Goal: Task Accomplishment & Management: Use online tool/utility

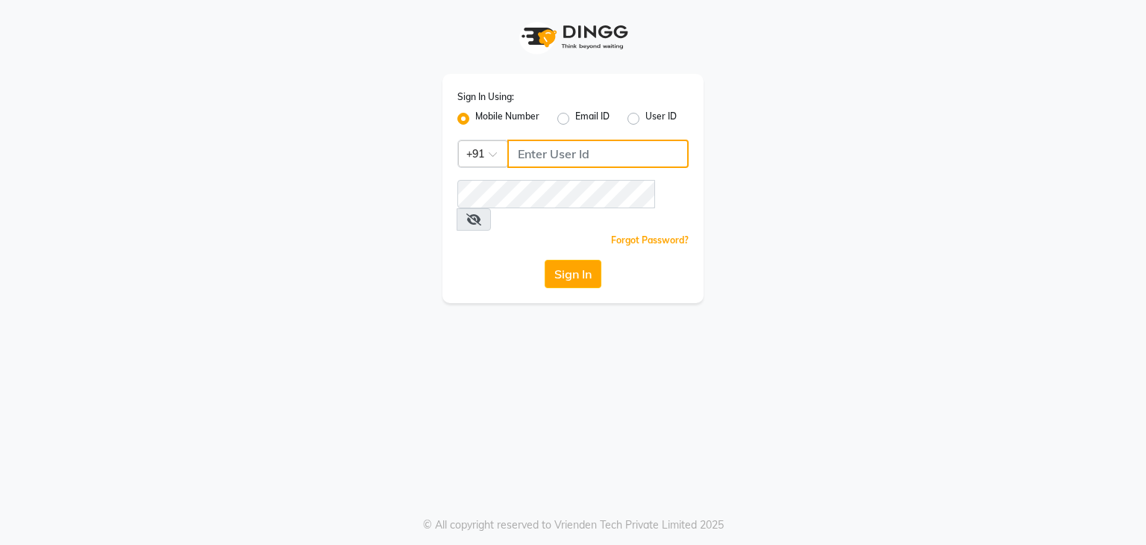
click at [530, 155] on input "Username" at bounding box center [597, 154] width 181 height 28
type input "9911869637"
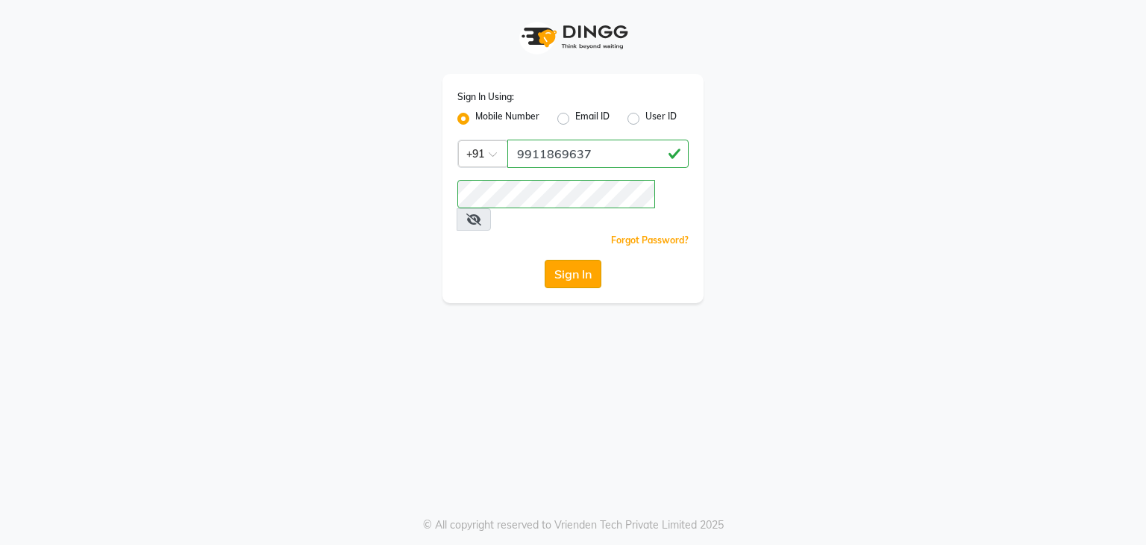
click at [586, 260] on button "Sign In" at bounding box center [573, 274] width 57 height 28
click at [571, 260] on button "Sign In" at bounding box center [573, 274] width 57 height 28
